Goal: Task Accomplishment & Management: Manage account settings

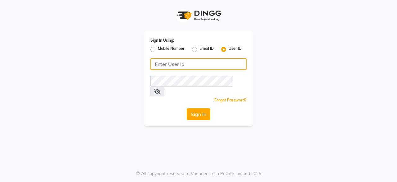
type input "9175245454"
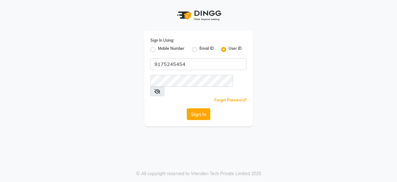
click at [160, 89] on icon at bounding box center [157, 91] width 6 height 5
click at [202, 108] on button "Sign In" at bounding box center [199, 114] width 24 height 12
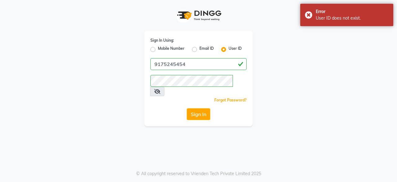
click at [158, 49] on label "Mobile Number" at bounding box center [171, 49] width 27 height 7
click at [158, 49] on input "Mobile Number" at bounding box center [160, 48] width 4 height 4
radio input "true"
radio input "false"
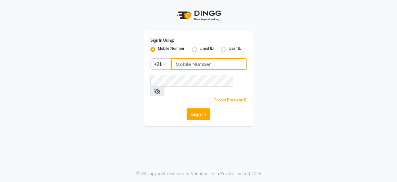
click at [189, 65] on input "Username" at bounding box center [208, 64] width 75 height 12
type input "9175245454"
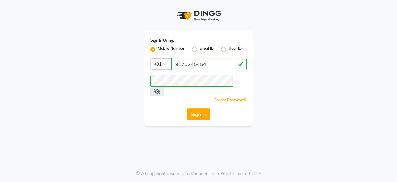
click at [263, 73] on div "Sign In Using: Mobile Number Email ID User ID Country Code × [PHONE_NUMBER] Rem…" at bounding box center [199, 63] width 354 height 126
click at [203, 108] on button "Sign In" at bounding box center [199, 114] width 24 height 12
